Goal: Transaction & Acquisition: Download file/media

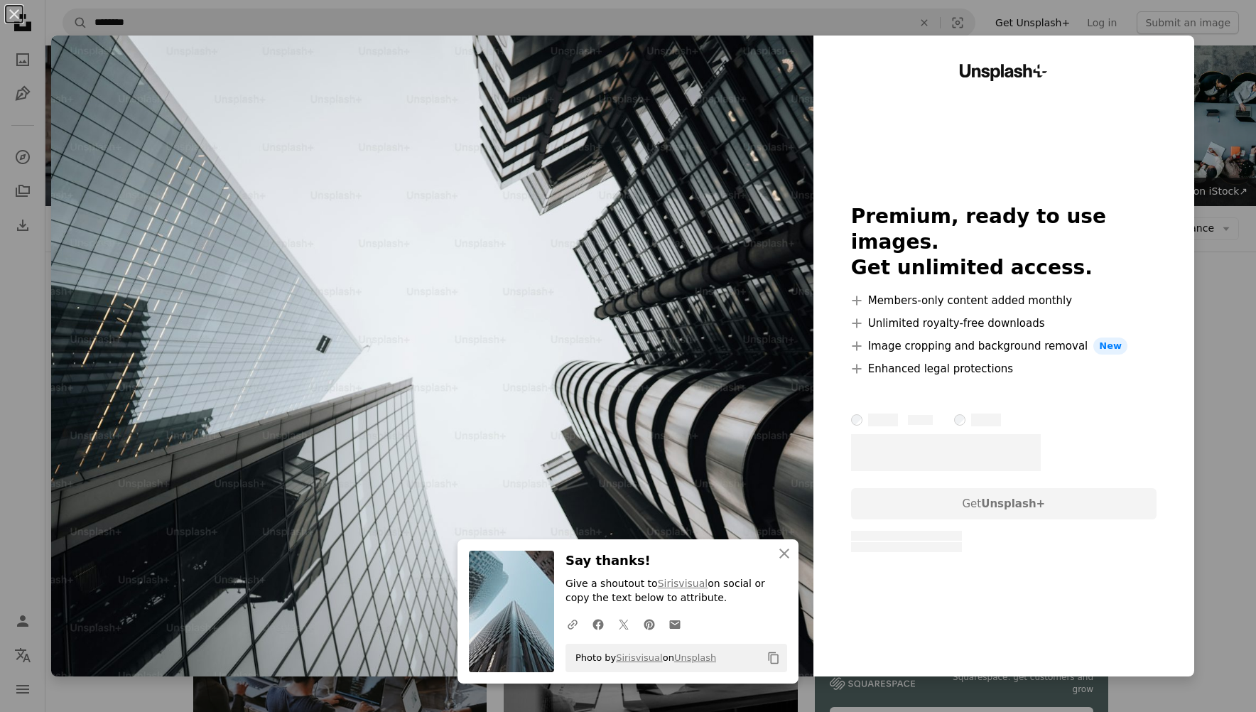
scroll to position [733, 0]
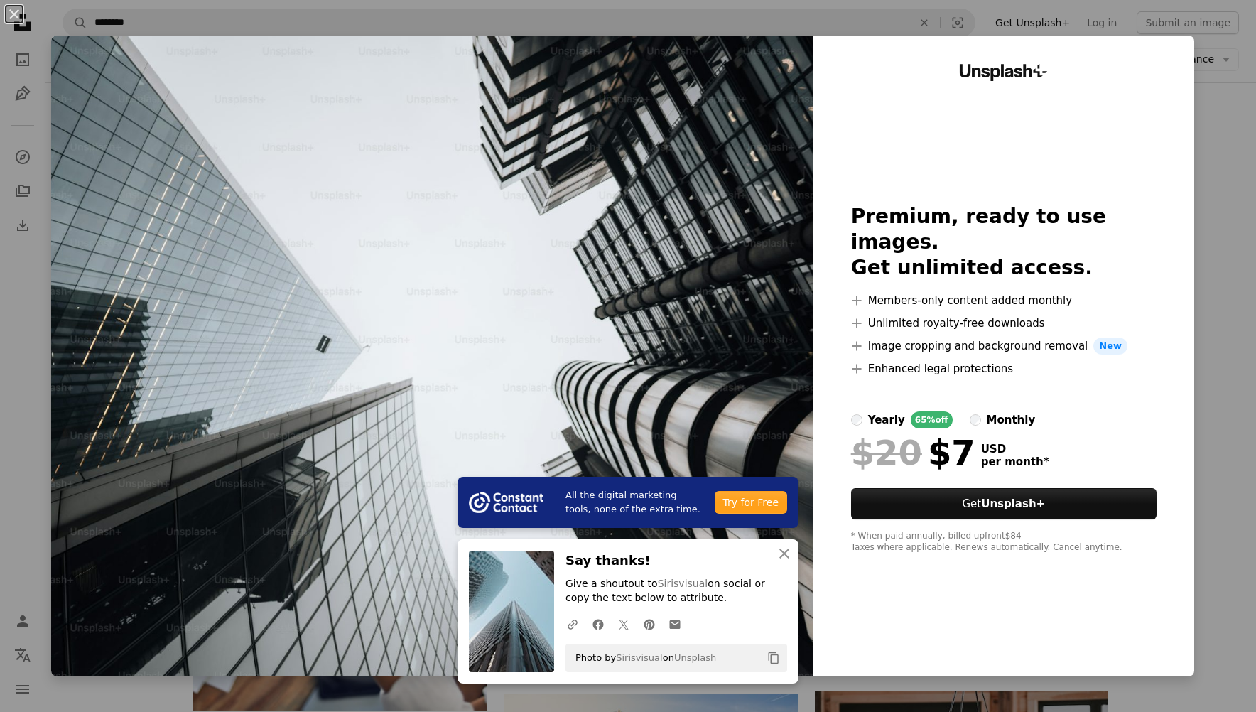
click at [1236, 259] on div "An X shape All the digital marketing tools, none of the extra time. Try for Fre…" at bounding box center [628, 356] width 1256 height 712
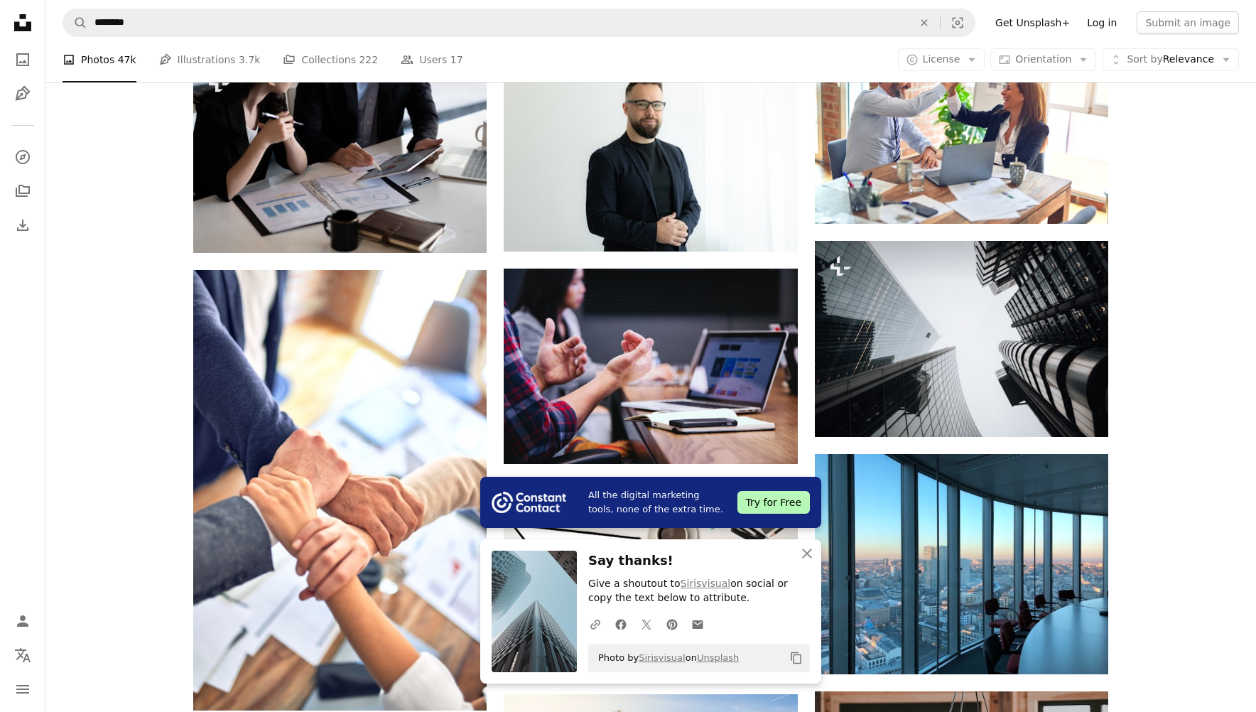
click at [1107, 26] on link "Log in" at bounding box center [1101, 22] width 47 height 23
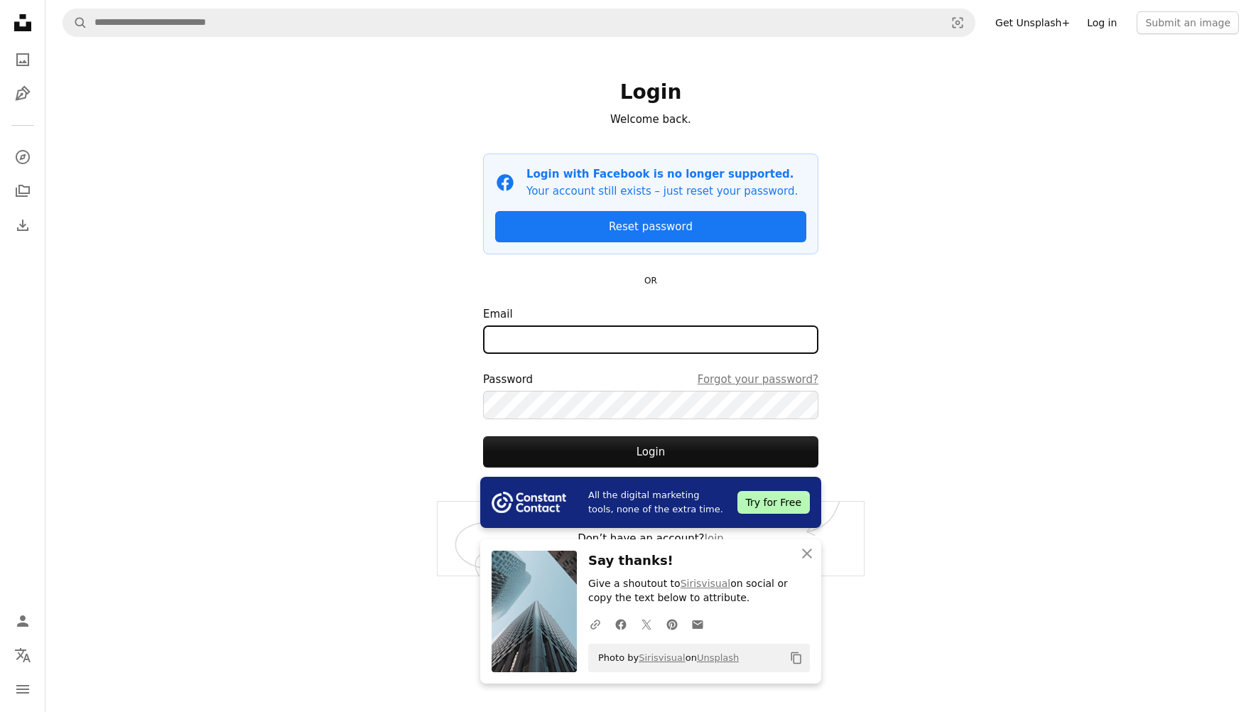
type input "**********"
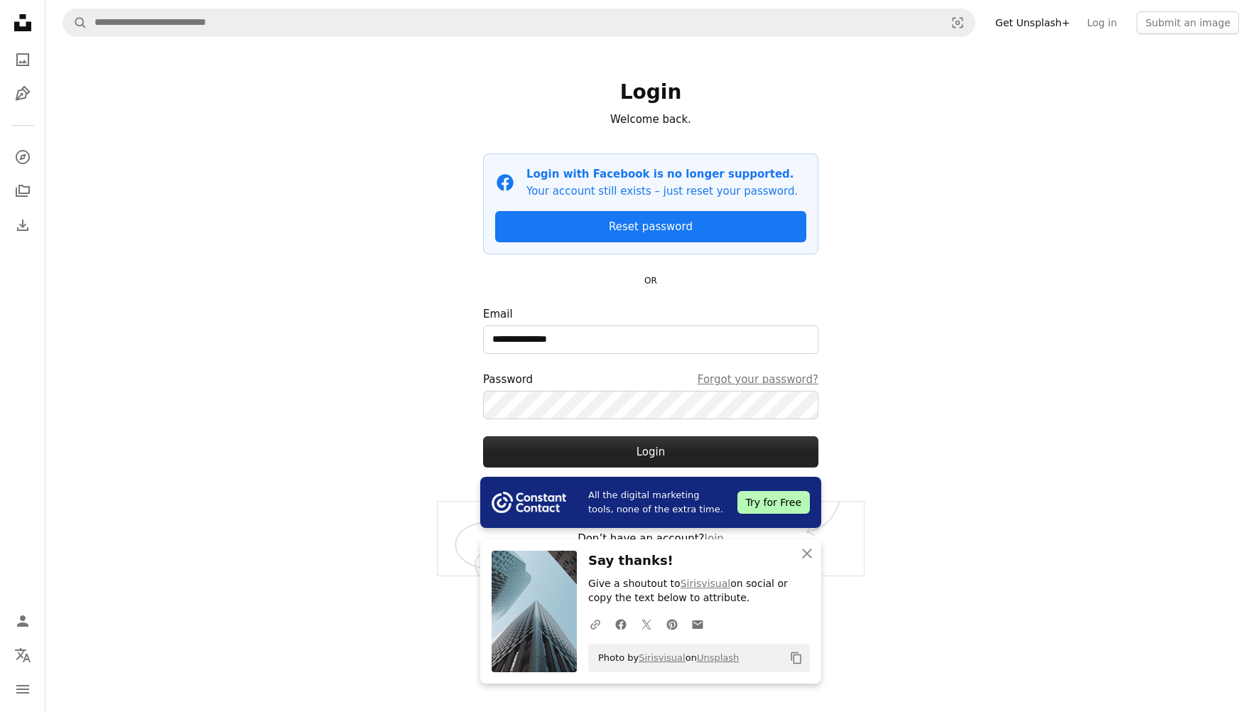
click at [660, 450] on button "Login" at bounding box center [650, 451] width 335 height 31
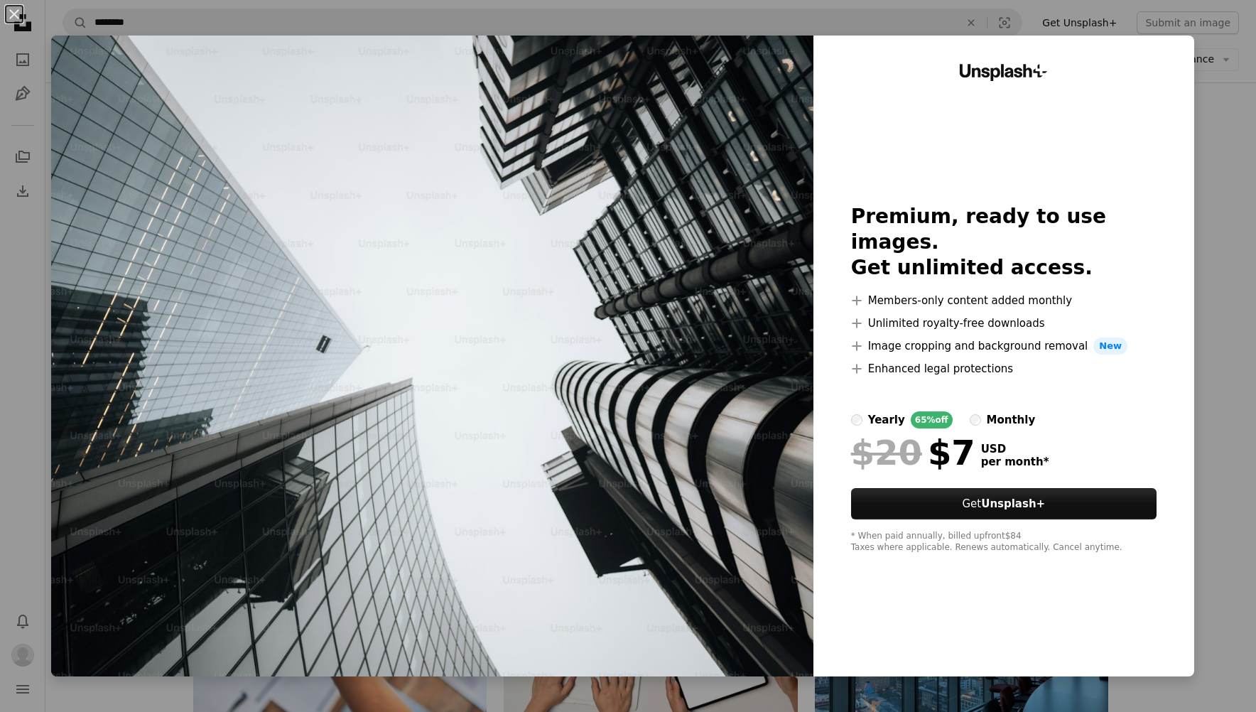
scroll to position [668, 0]
click at [11, 16] on button "An X shape" at bounding box center [14, 14] width 17 height 17
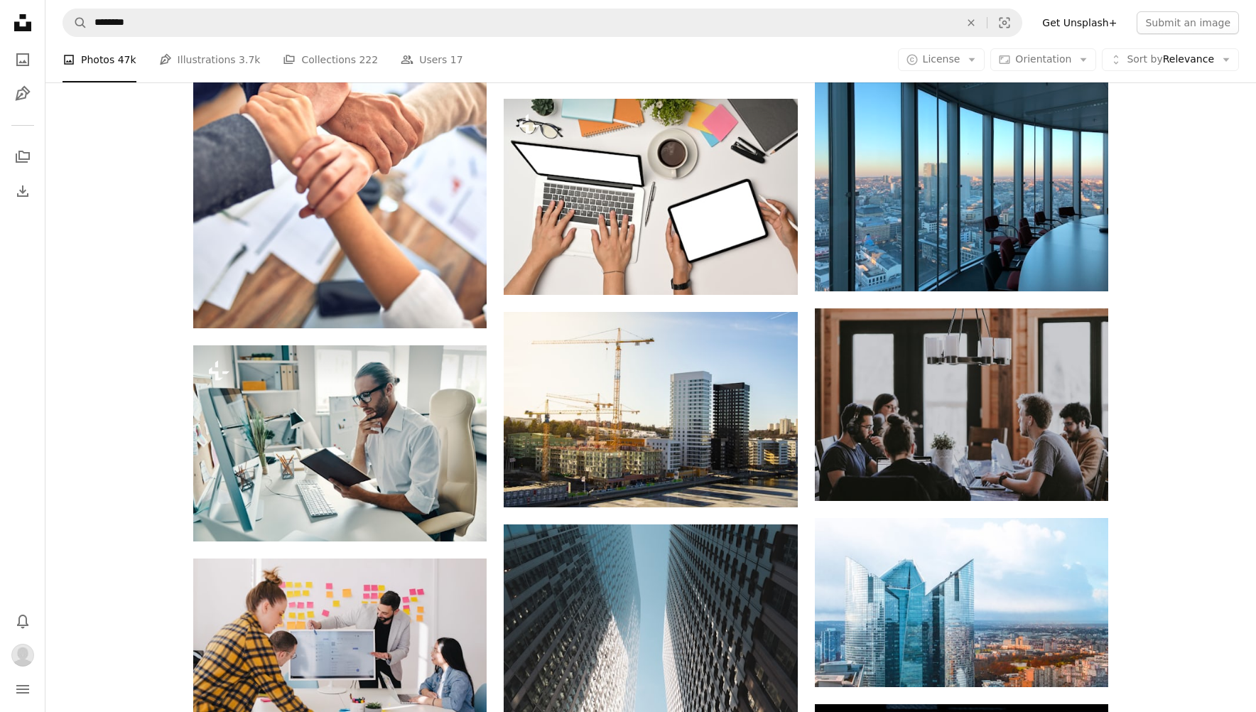
scroll to position [1123, 0]
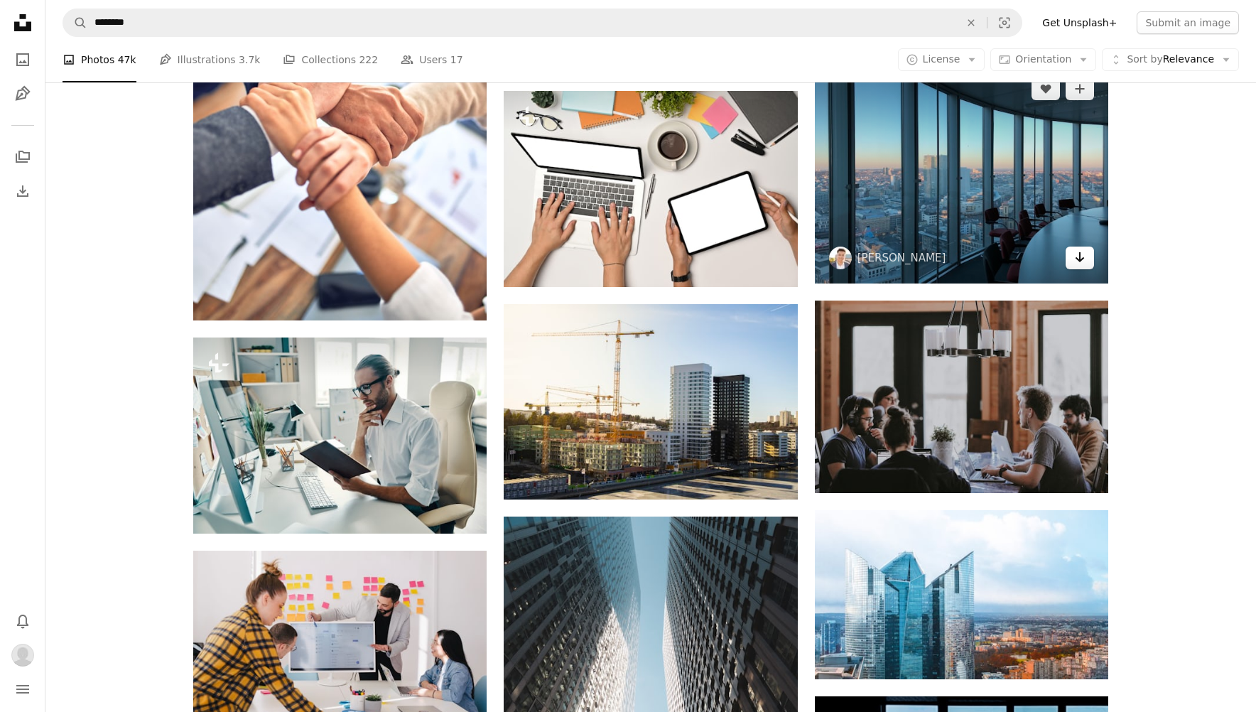
click at [1081, 263] on icon "Arrow pointing down" at bounding box center [1079, 257] width 11 height 17
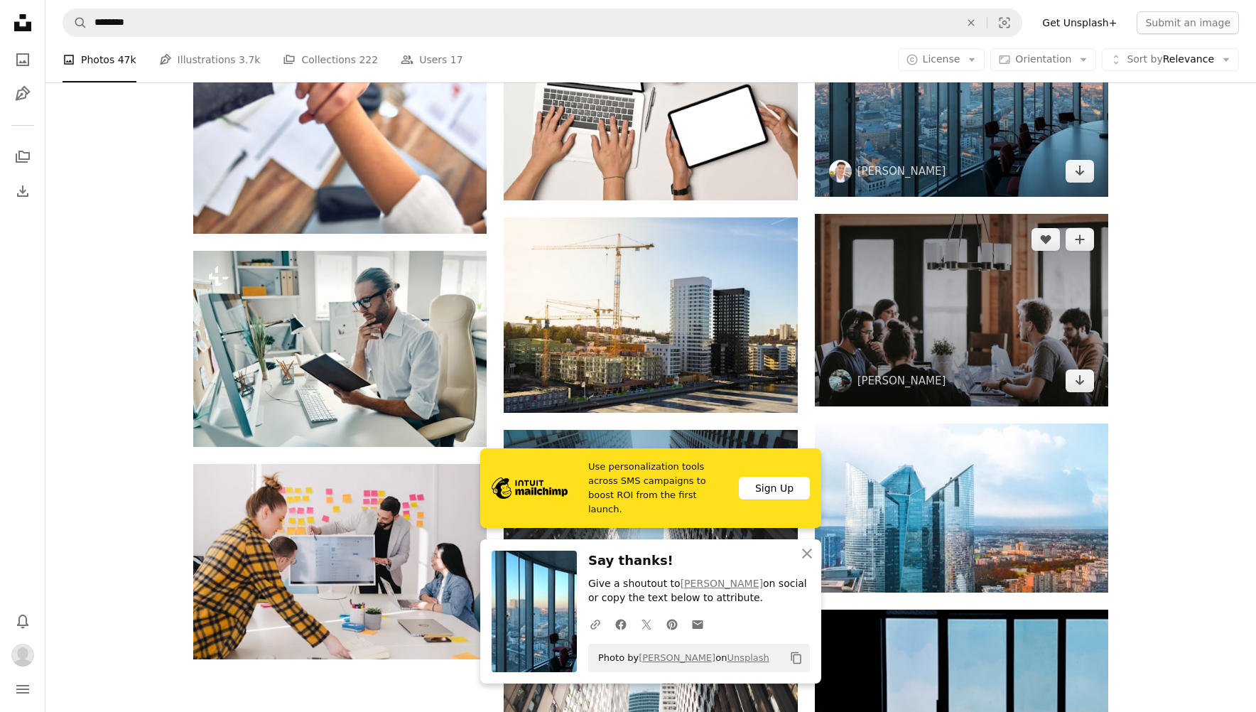
scroll to position [1209, 0]
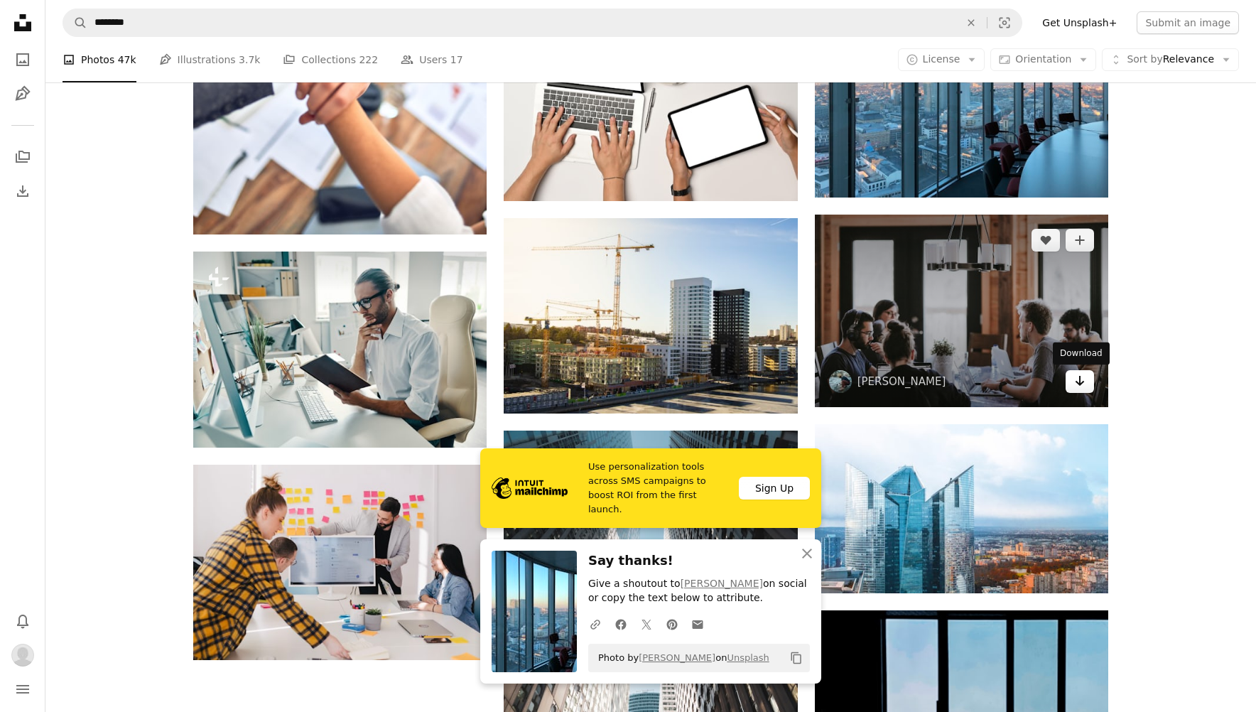
click at [1076, 385] on icon "Arrow pointing down" at bounding box center [1079, 380] width 11 height 17
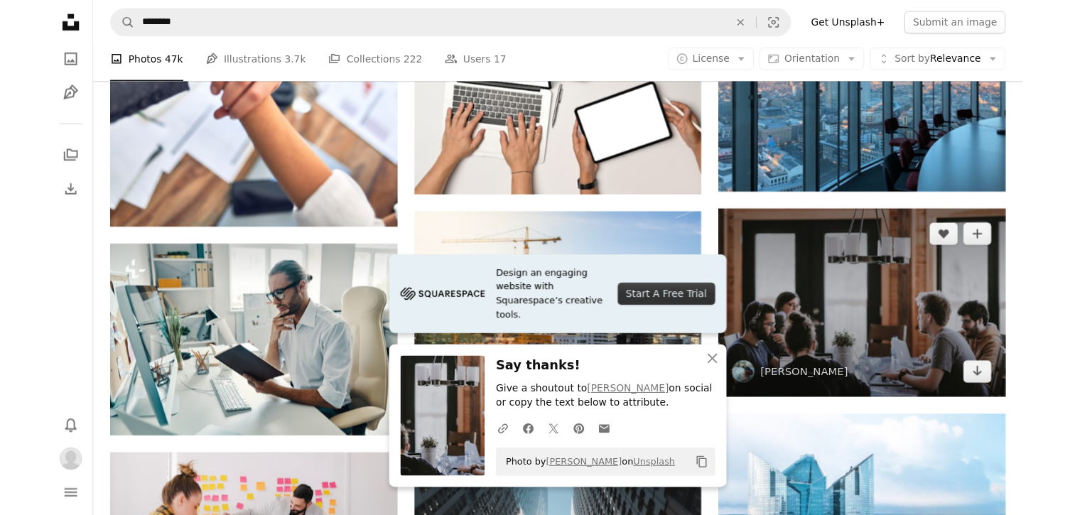
scroll to position [1199, 0]
